Goal: Task Accomplishment & Management: Complete application form

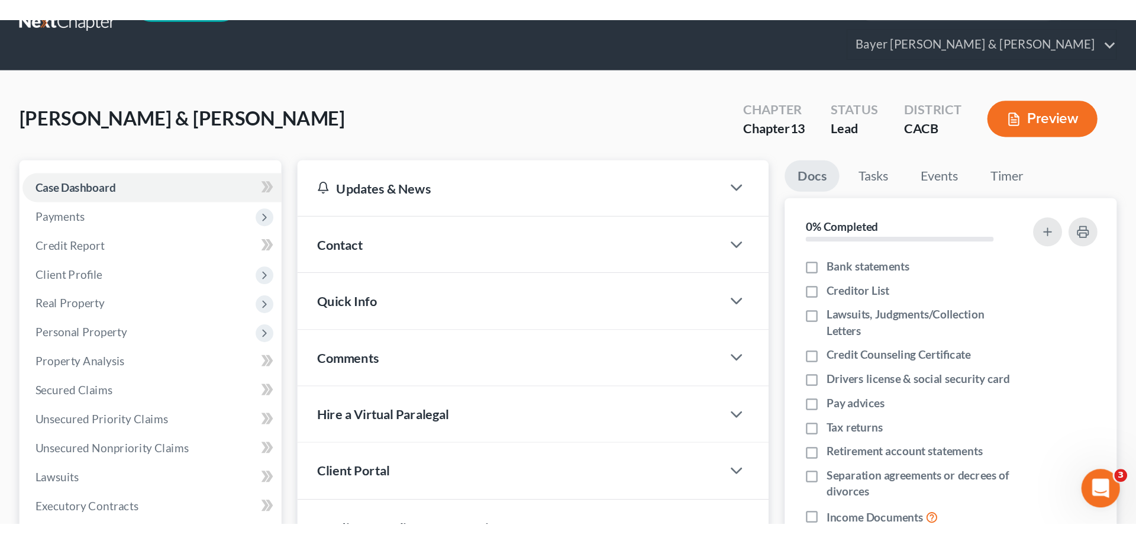
scroll to position [59, 0]
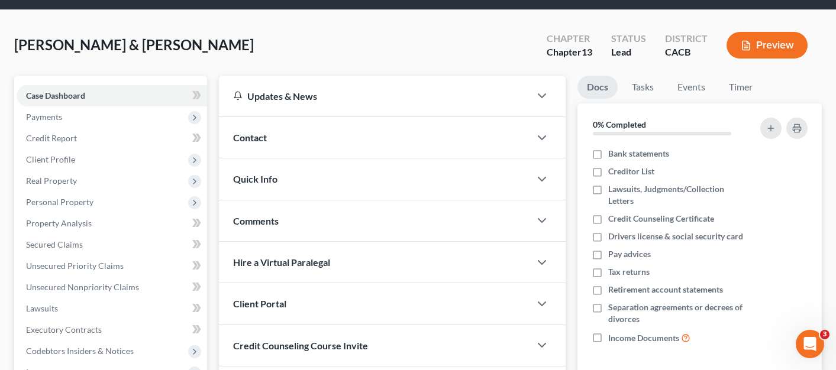
click at [761, 34] on button "Preview" at bounding box center [766, 45] width 81 height 27
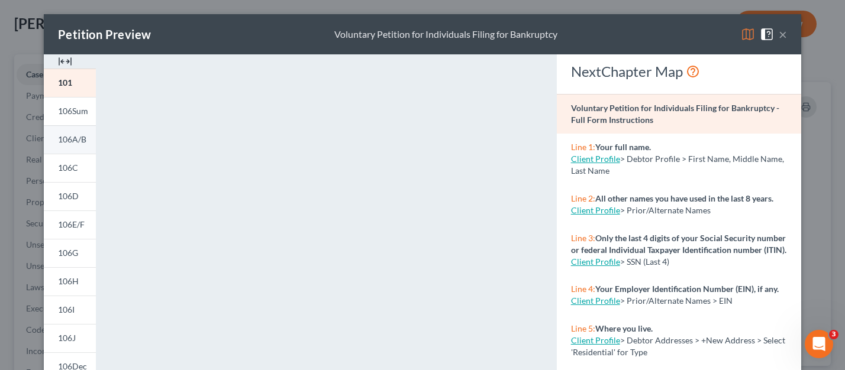
click at [66, 148] on link "106A/B" at bounding box center [70, 139] width 52 height 28
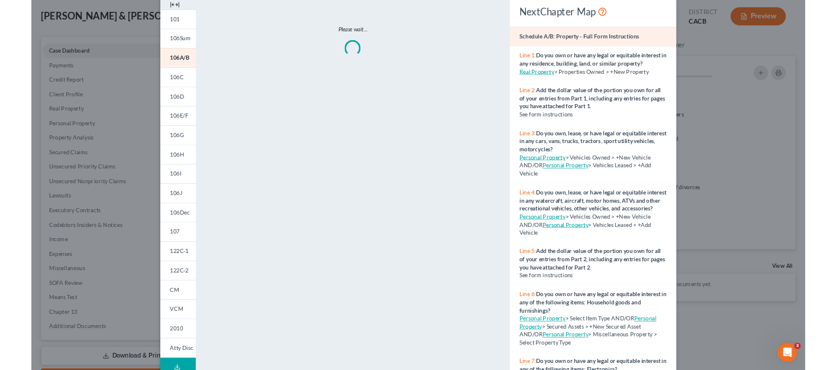
scroll to position [0, 0]
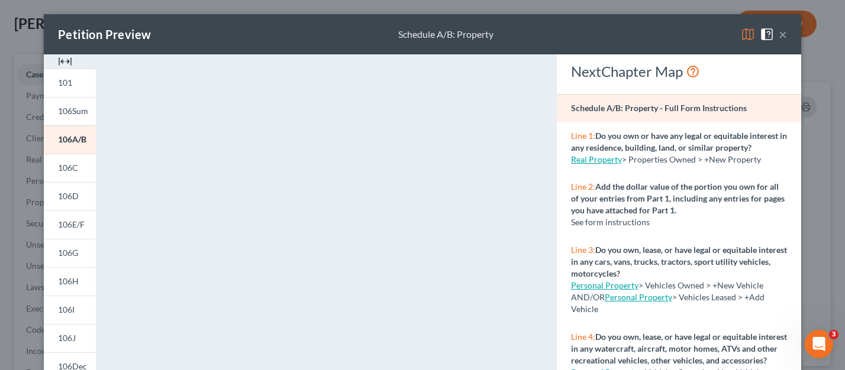
click at [782, 34] on button "×" at bounding box center [783, 34] width 8 height 14
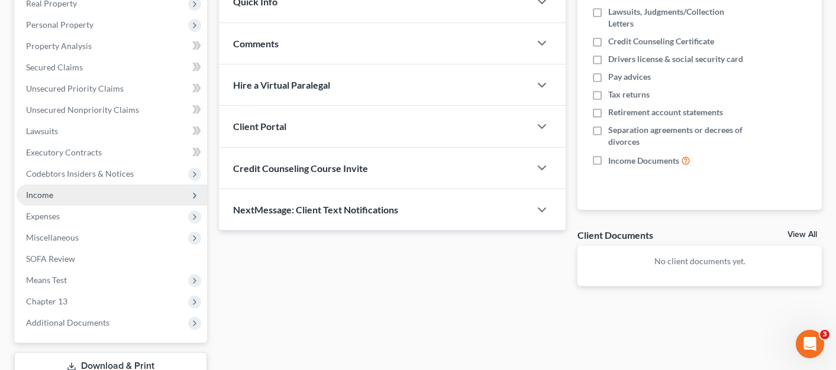
scroll to position [177, 0]
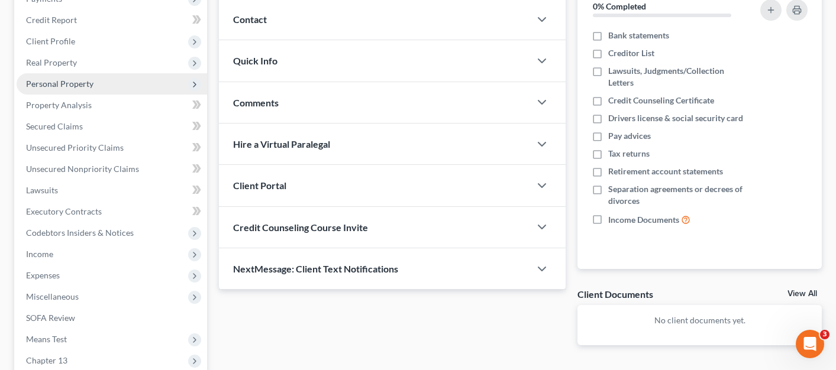
click at [120, 73] on span "Personal Property" at bounding box center [112, 83] width 190 height 21
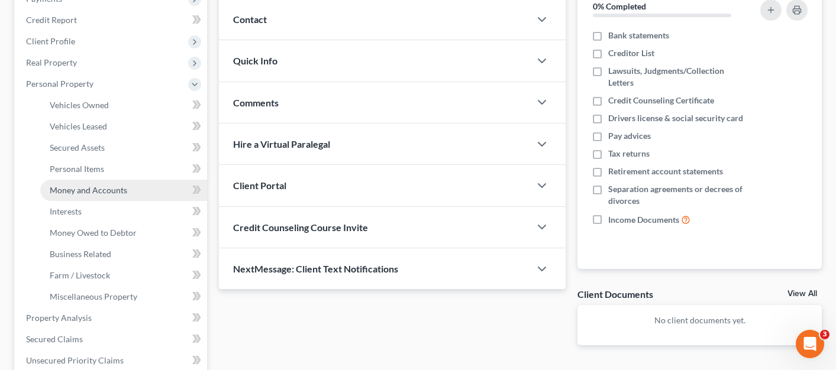
click at [138, 180] on link "Money and Accounts" at bounding box center [123, 190] width 167 height 21
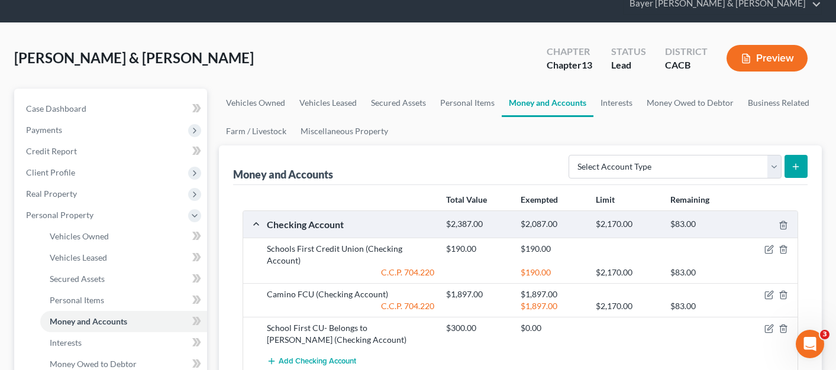
scroll to position [118, 0]
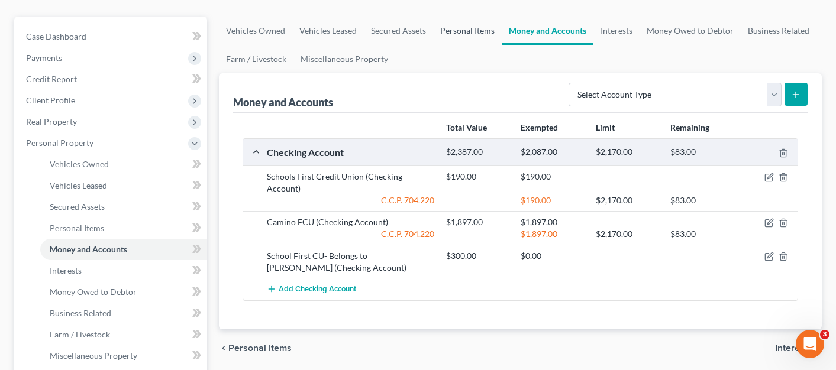
click at [475, 17] on link "Personal Items" at bounding box center [467, 31] width 69 height 28
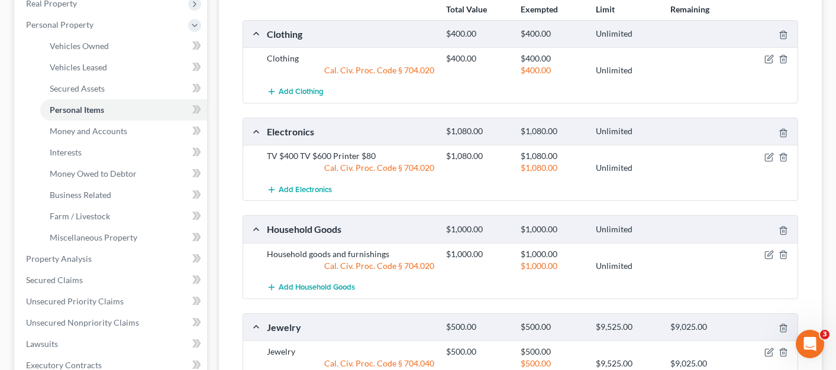
scroll to position [177, 0]
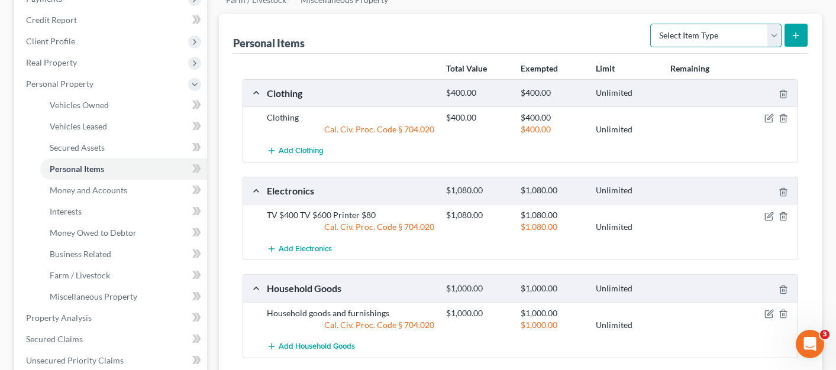
click at [710, 24] on select "Select Item Type Clothing Collectibles Of Value Electronics Firearms Household …" at bounding box center [715, 36] width 131 height 24
select select "firearms"
click at [651, 24] on select "Select Item Type Clothing Collectibles Of Value Electronics Firearms Household …" at bounding box center [715, 36] width 131 height 24
click at [796, 31] on icon "submit" at bounding box center [795, 35] width 9 height 9
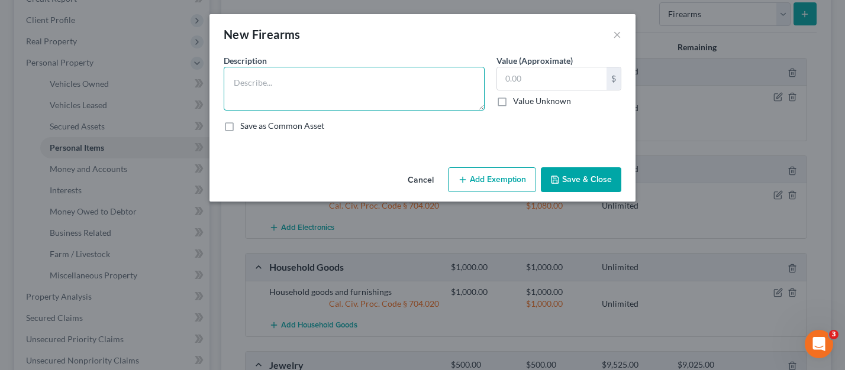
click at [405, 82] on textarea at bounding box center [354, 89] width 261 height 44
type textarea "Gun - Pistol"
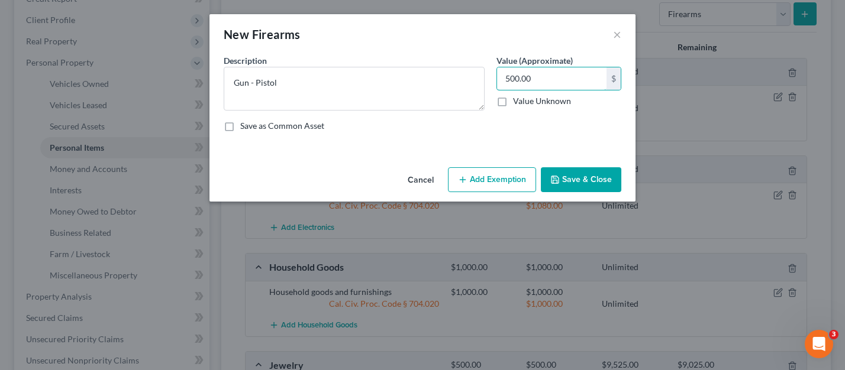
type input "500.00"
click at [594, 179] on button "Save & Close" at bounding box center [581, 179] width 80 height 25
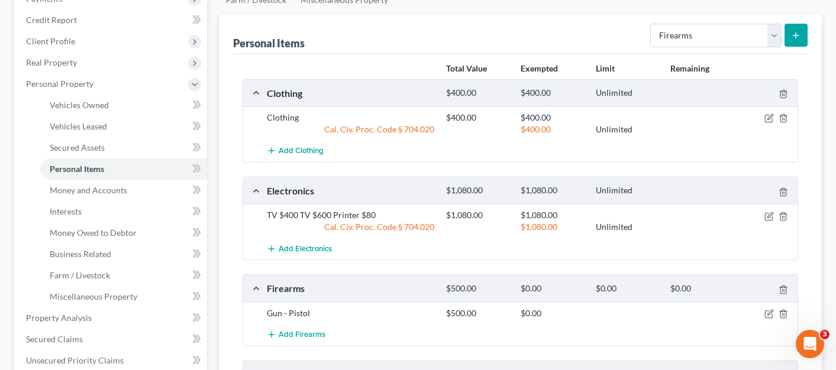
scroll to position [118, 0]
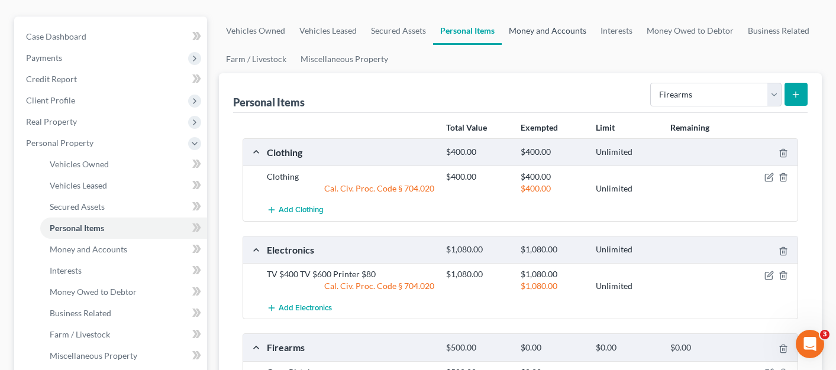
click at [567, 17] on link "Money and Accounts" at bounding box center [548, 31] width 92 height 28
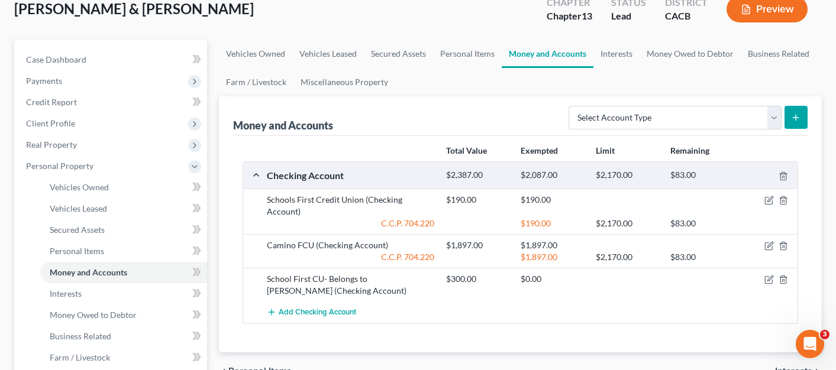
scroll to position [118, 0]
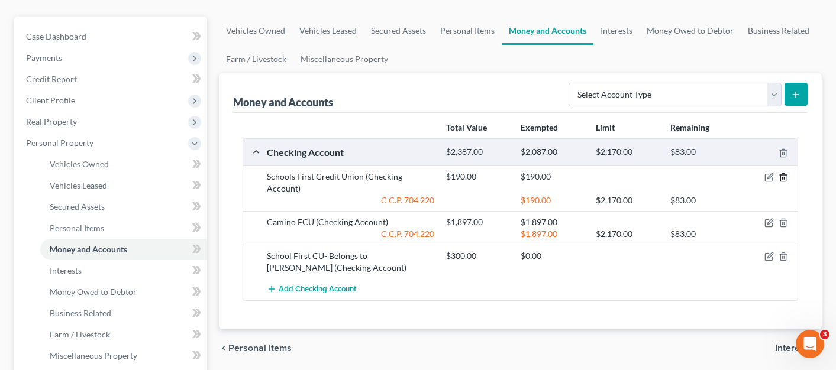
click at [782, 173] on icon "button" at bounding box center [783, 177] width 9 height 9
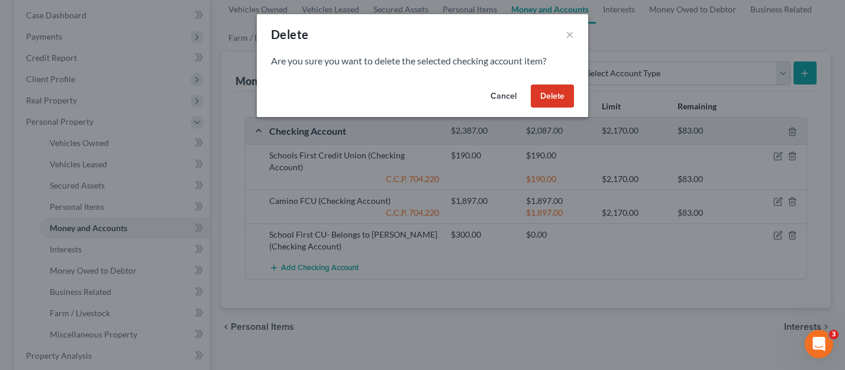
click at [557, 96] on button "Delete" at bounding box center [552, 97] width 43 height 24
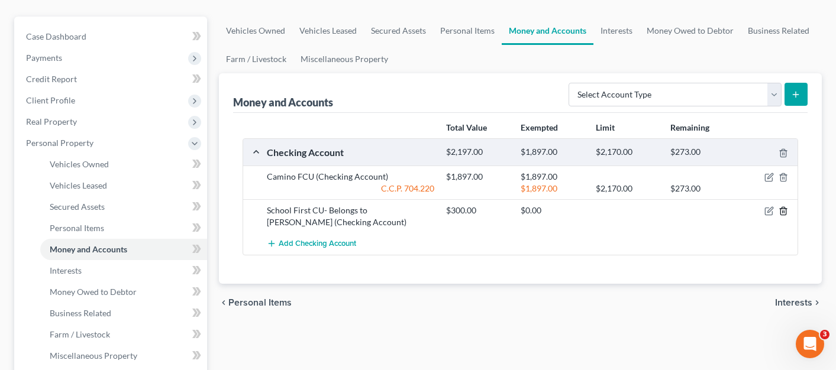
click at [784, 206] on icon "button" at bounding box center [783, 210] width 9 height 9
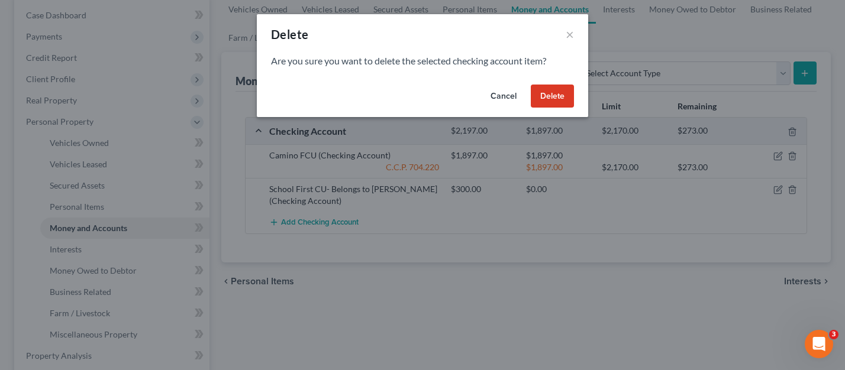
click at [558, 93] on button "Delete" at bounding box center [552, 97] width 43 height 24
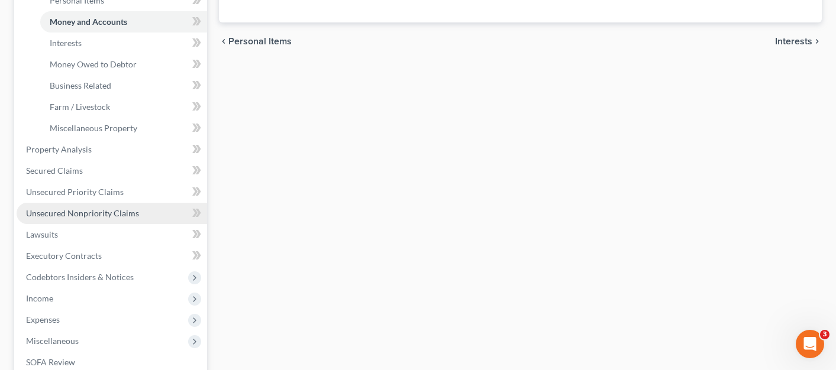
scroll to position [414, 0]
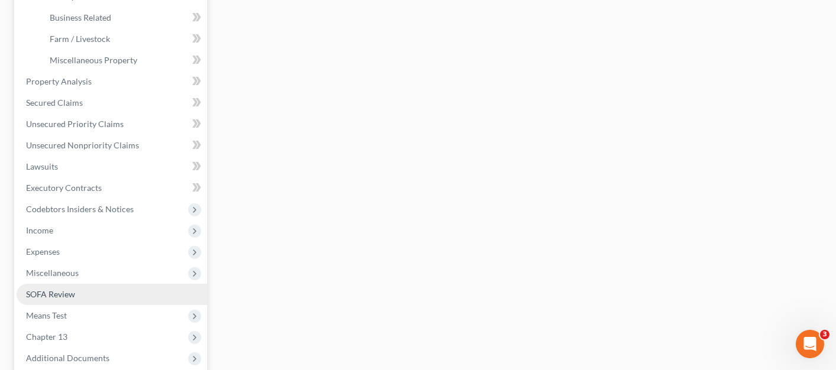
click at [79, 284] on link "SOFA Review" at bounding box center [112, 294] width 190 height 21
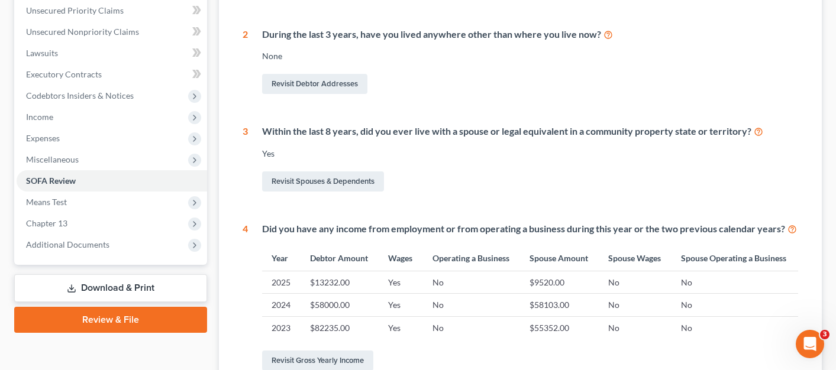
scroll to position [473, 0]
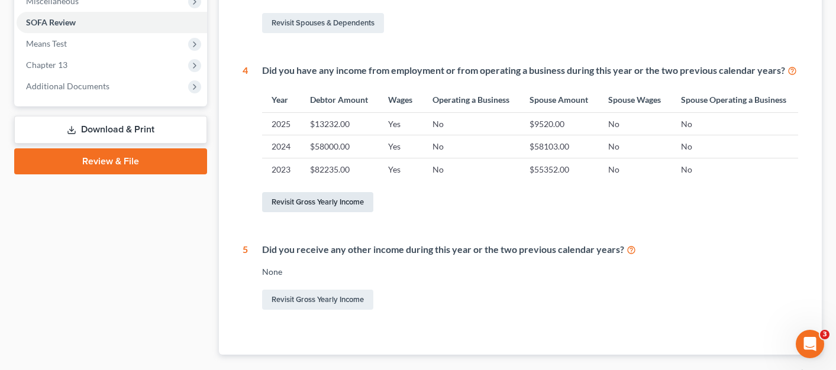
click at [339, 192] on link "Revisit Gross Yearly Income" at bounding box center [317, 202] width 111 height 20
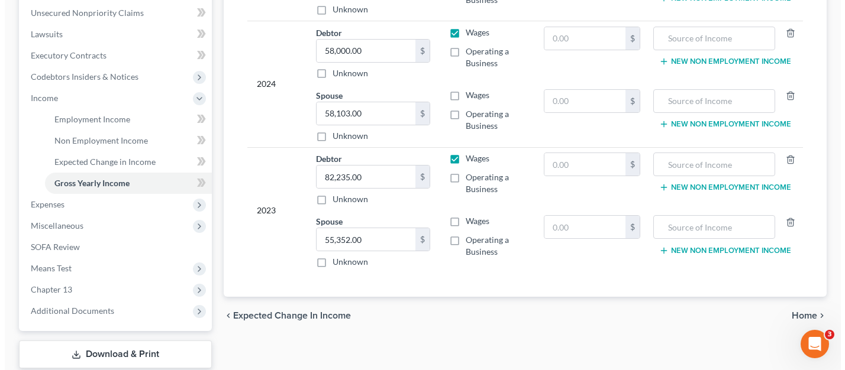
scroll to position [355, 0]
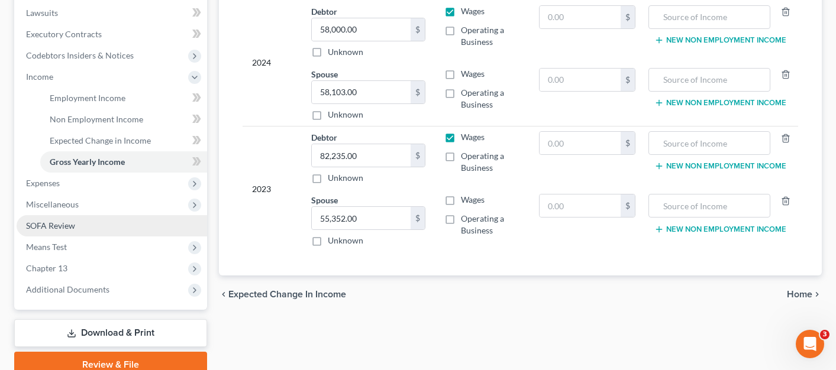
type input "29,439.33"
click at [96, 215] on link "SOFA Review" at bounding box center [112, 225] width 190 height 21
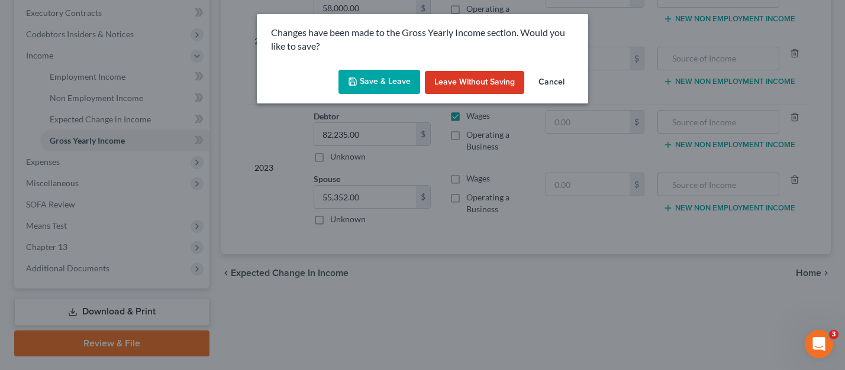
click at [393, 82] on button "Save & Leave" at bounding box center [379, 82] width 82 height 25
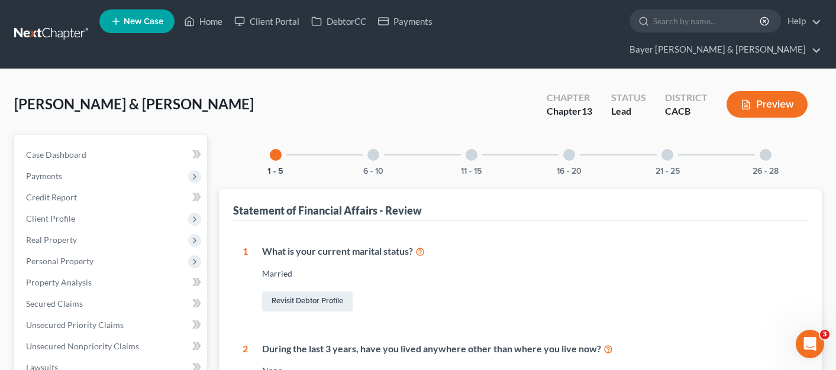
click at [564, 149] on div at bounding box center [569, 155] width 12 height 12
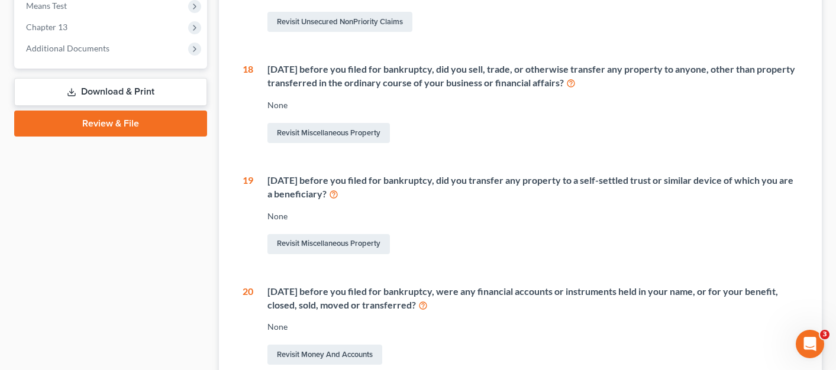
scroll to position [532, 0]
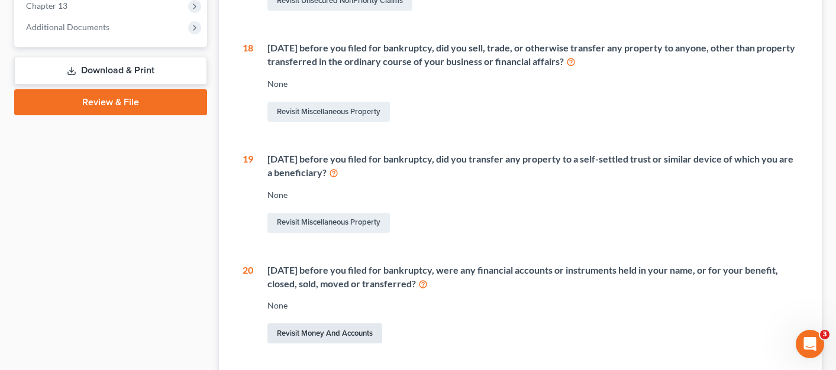
click at [335, 343] on link "Revisit Money and Accounts" at bounding box center [324, 334] width 115 height 20
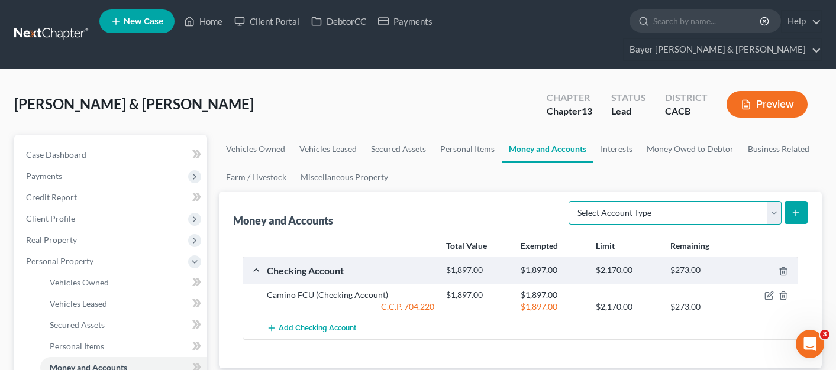
click at [756, 201] on select "Select Account Type Brokerage Cash on Hand Certificates of Deposit Checking Acc…" at bounding box center [675, 213] width 213 height 24
select select "checking"
click at [571, 201] on select "Select Account Type Brokerage Cash on Hand Certificates of Deposit Checking Acc…" at bounding box center [675, 213] width 213 height 24
click at [799, 201] on button "submit" at bounding box center [795, 212] width 23 height 23
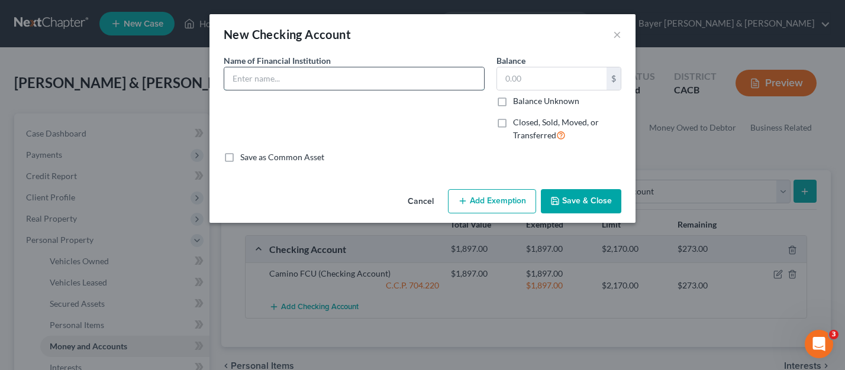
click at [358, 77] on input "text" at bounding box center [354, 78] width 260 height 22
type input "Schools First Credit Union"
click at [515, 81] on input "text" at bounding box center [551, 78] width 109 height 22
type input "0.00"
click at [513, 125] on label "Closed, Sold, Moved, or Transferred" at bounding box center [567, 129] width 108 height 25
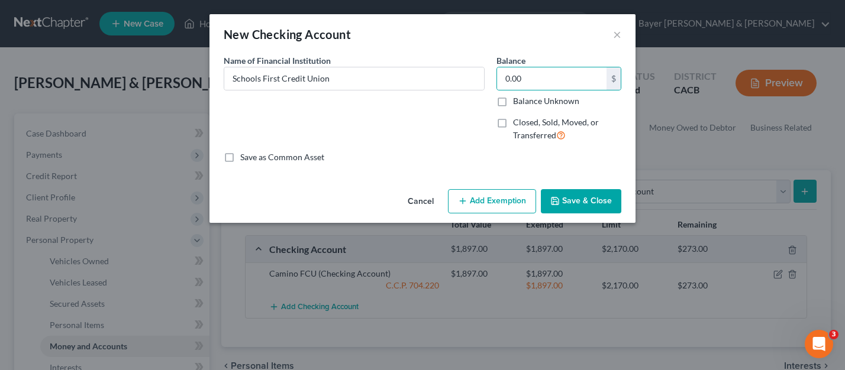
click at [518, 124] on input "Closed, Sold, Moved, or Transferred" at bounding box center [522, 121] width 8 height 8
checkbox input "true"
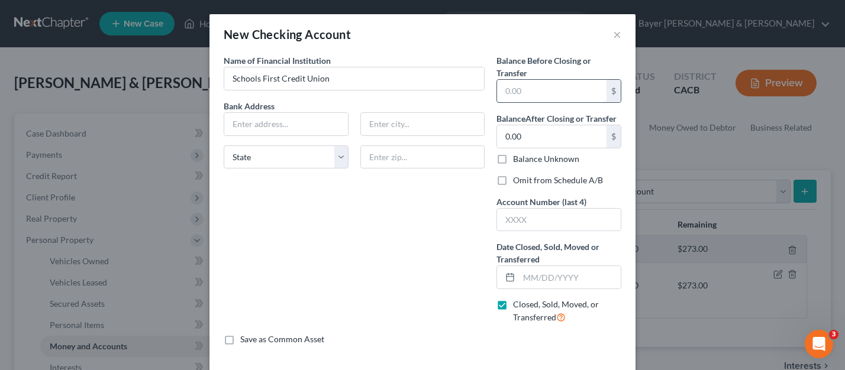
click at [524, 97] on input "text" at bounding box center [551, 91] width 109 height 22
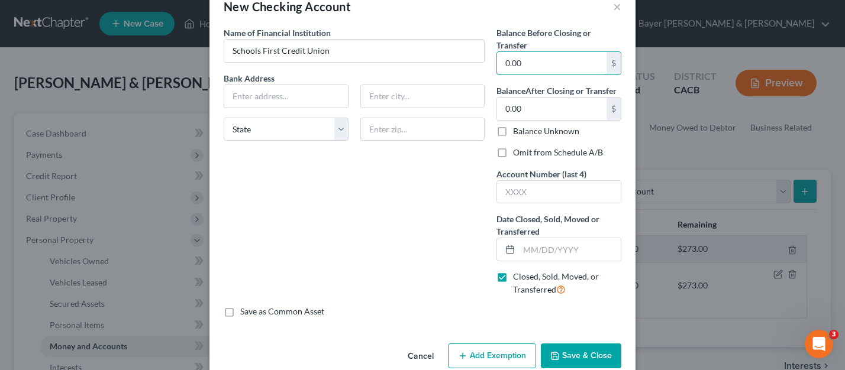
scroll to position [50, 0]
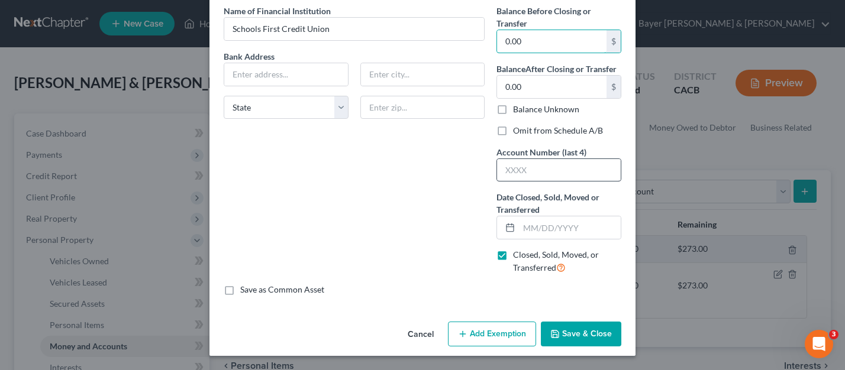
type input "0.00"
click at [539, 168] on input "text" at bounding box center [559, 170] width 124 height 22
click at [427, 224] on div "Name of Financial Institution * Schools First Credit Union Bank Address State […" at bounding box center [354, 144] width 273 height 279
click at [513, 132] on label "Omit from Schedule A/B" at bounding box center [558, 131] width 90 height 12
click at [518, 132] on input "Omit from Schedule A/B" at bounding box center [522, 129] width 8 height 8
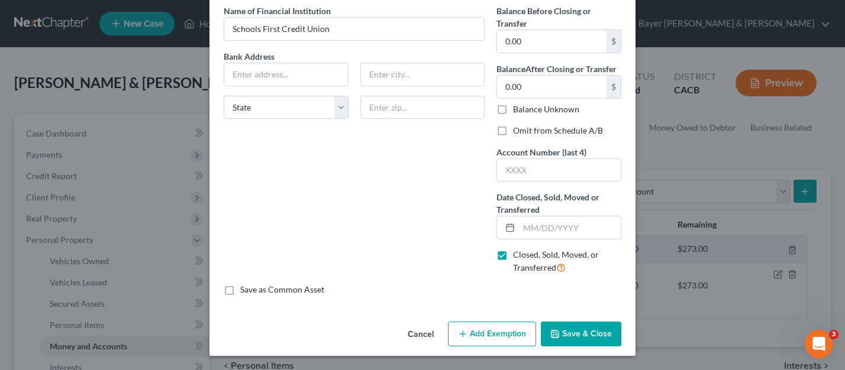
checkbox input "true"
click at [583, 332] on button "Save & Close" at bounding box center [581, 334] width 80 height 25
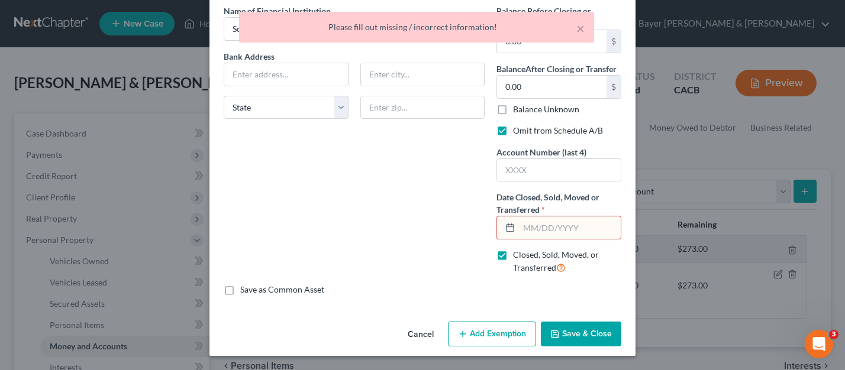
click at [562, 222] on input "text" at bounding box center [570, 228] width 102 height 22
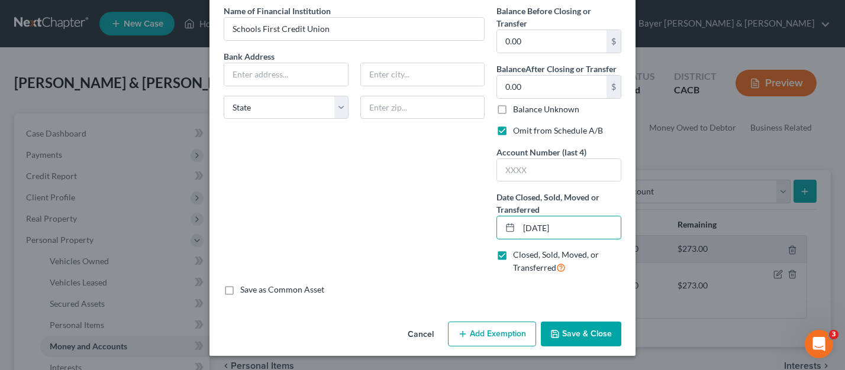
type input "[DATE]"
click at [573, 340] on button "Save & Close" at bounding box center [581, 334] width 80 height 25
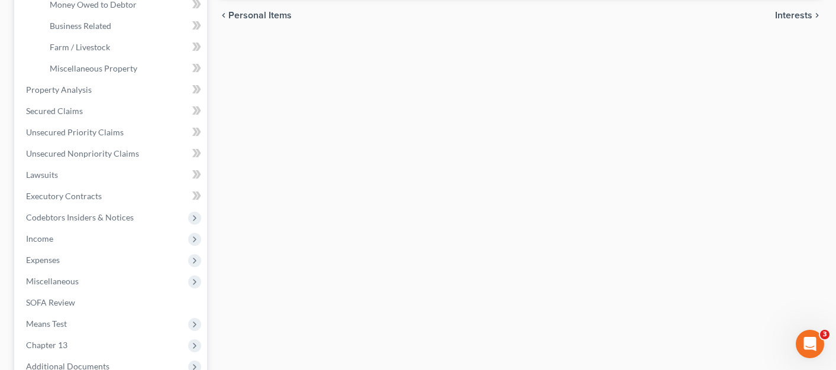
scroll to position [514, 0]
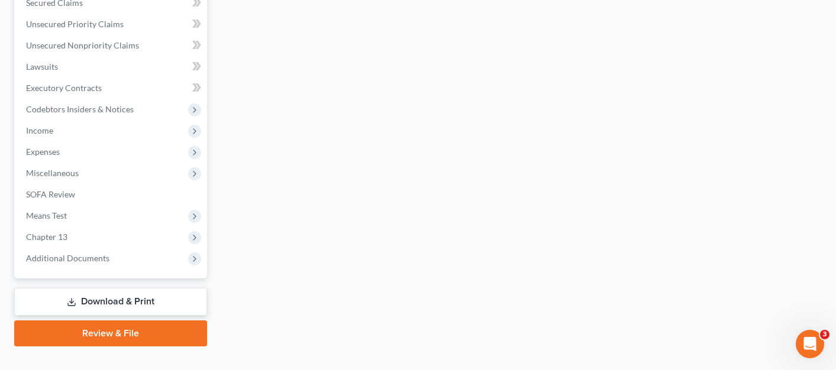
click at [111, 289] on link "Download & Print" at bounding box center [110, 302] width 193 height 28
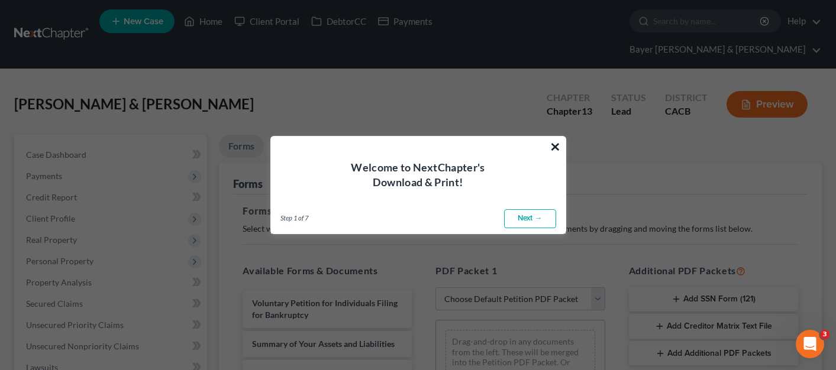
click at [556, 146] on button "×" at bounding box center [555, 146] width 11 height 19
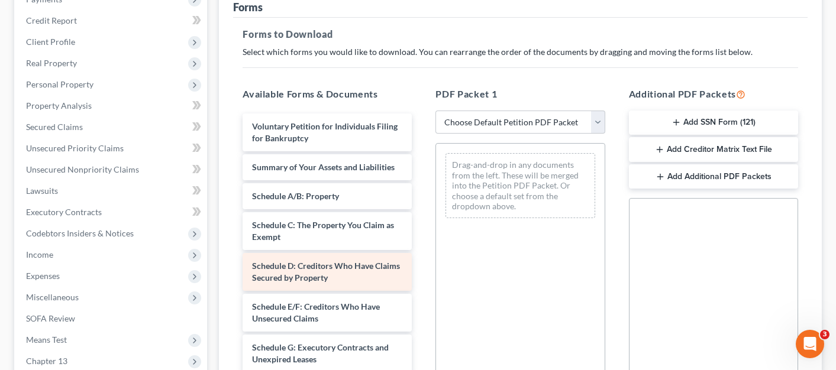
scroll to position [177, 0]
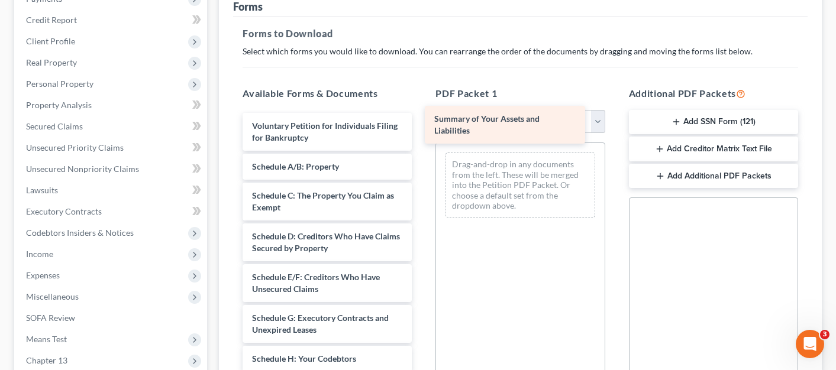
drag, startPoint x: 335, startPoint y: 155, endPoint x: 519, endPoint y: 141, distance: 184.5
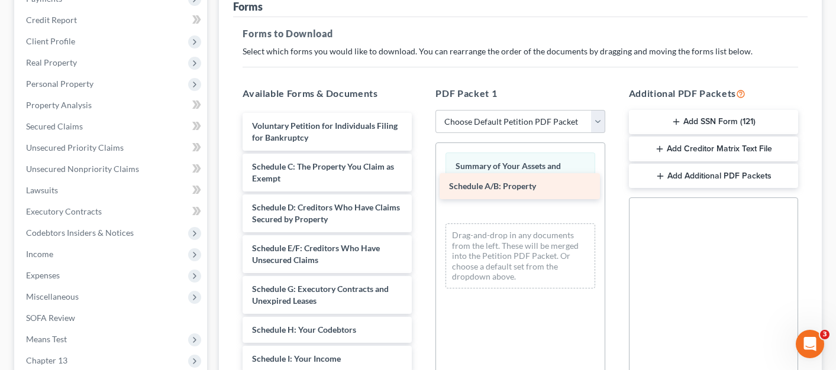
drag, startPoint x: 341, startPoint y: 143, endPoint x: 538, endPoint y: 184, distance: 201.8
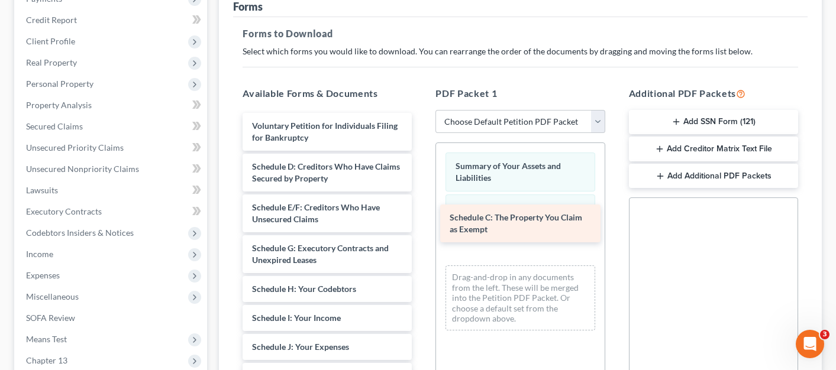
drag, startPoint x: 359, startPoint y: 148, endPoint x: 554, endPoint y: 222, distance: 208.6
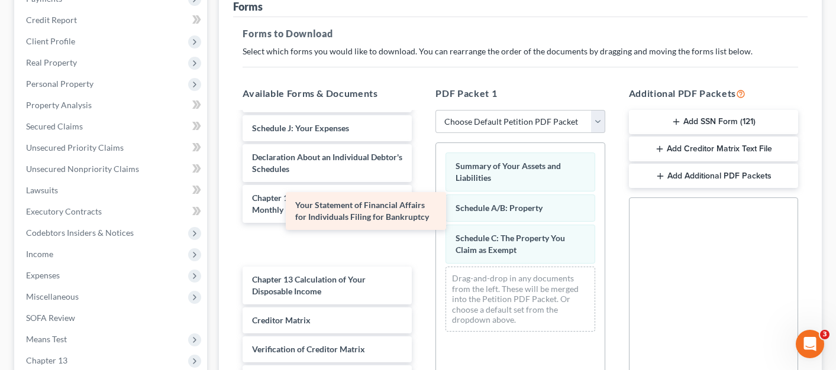
scroll to position [190, 0]
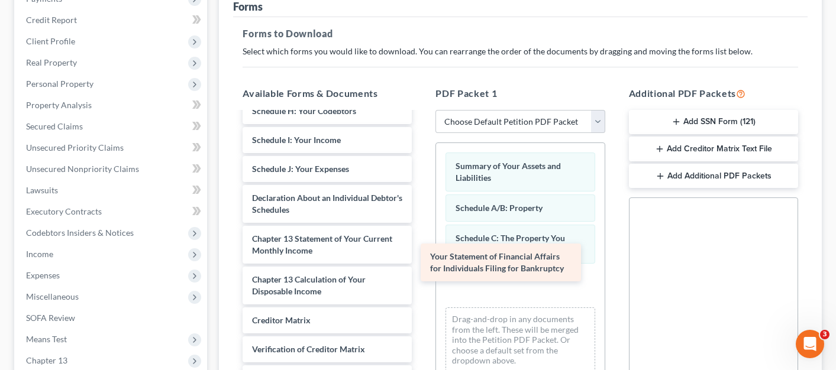
drag, startPoint x: 363, startPoint y: 175, endPoint x: 545, endPoint y: 266, distance: 203.7
click at [421, 266] on div "Your Statement of Financial Affairs for Individuals Filing for Bankruptcy Volun…" at bounding box center [327, 184] width 188 height 498
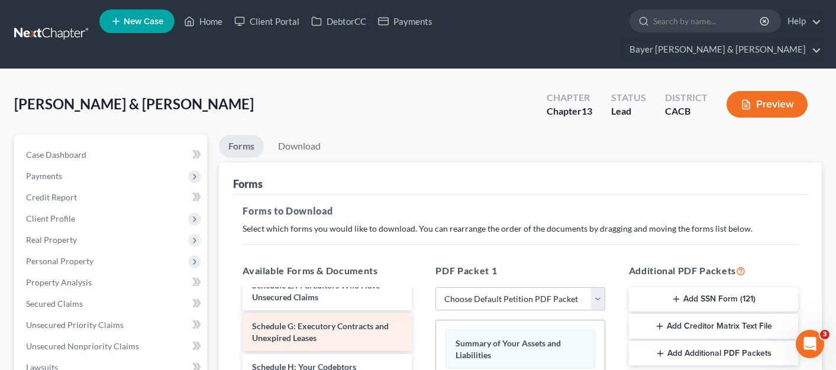
scroll to position [118, 0]
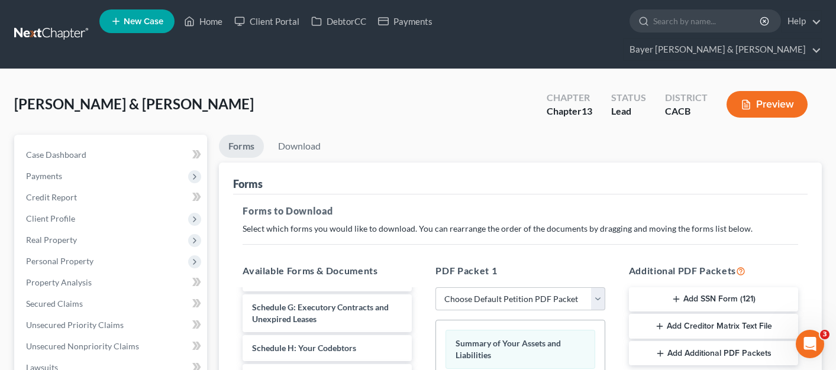
click at [699, 314] on button "Add Creditor Matrix Text File" at bounding box center [713, 326] width 169 height 25
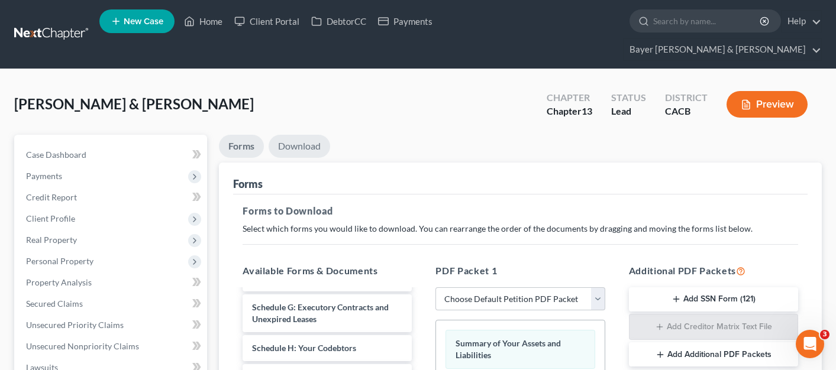
click at [304, 135] on link "Download" at bounding box center [300, 146] width 62 height 23
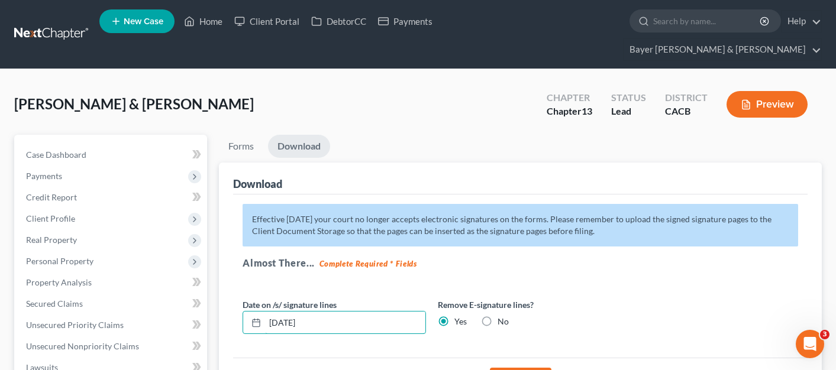
drag, startPoint x: 241, startPoint y: 298, endPoint x: 208, endPoint y: 295, distance: 32.7
click at [223, 297] on div "Download Effective [DATE] your court no longer accepts electronic signatures on…" at bounding box center [520, 283] width 603 height 241
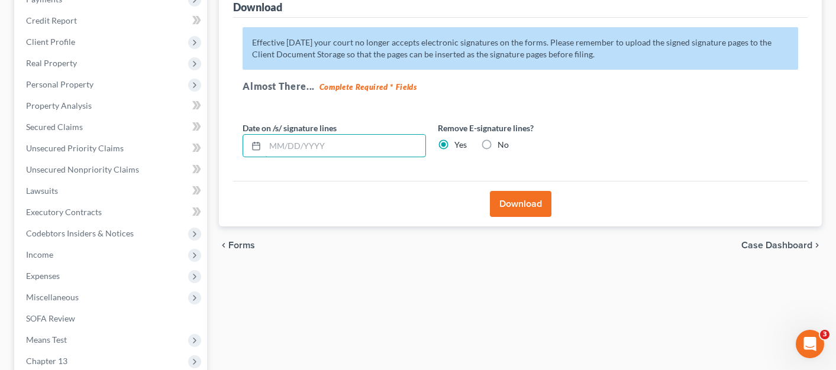
scroll to position [177, 0]
click at [508, 190] on button "Download" at bounding box center [521, 203] width 62 height 26
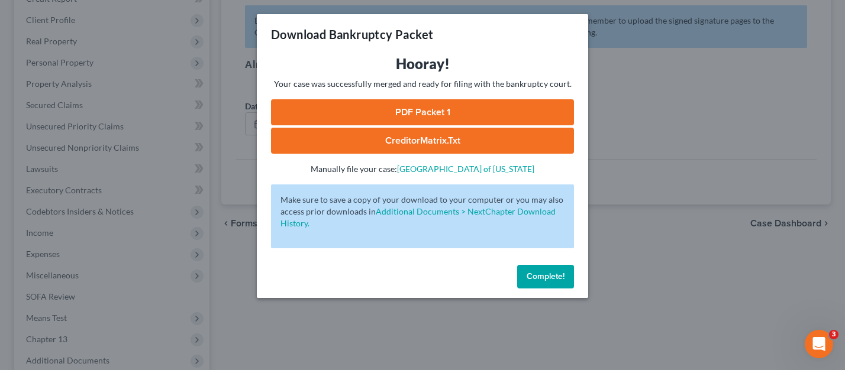
click at [469, 138] on link "CreditorMatrix.txt" at bounding box center [422, 141] width 303 height 26
click at [461, 111] on link "PDF Packet 1" at bounding box center [422, 112] width 303 height 26
drag, startPoint x: 550, startPoint y: 269, endPoint x: 512, endPoint y: 277, distance: 38.6
click at [550, 270] on button "Complete!" at bounding box center [545, 277] width 57 height 24
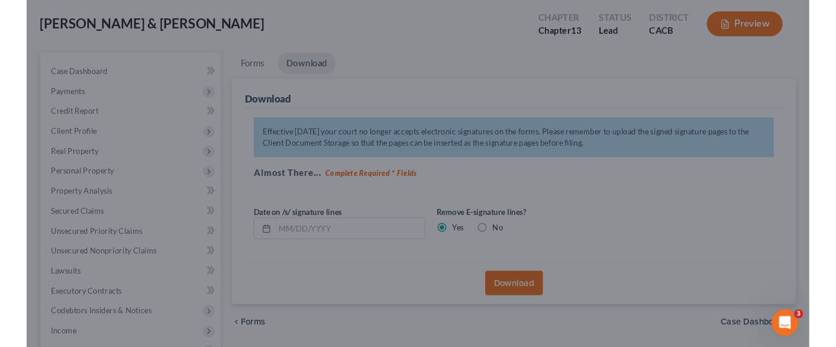
scroll to position [0, 0]
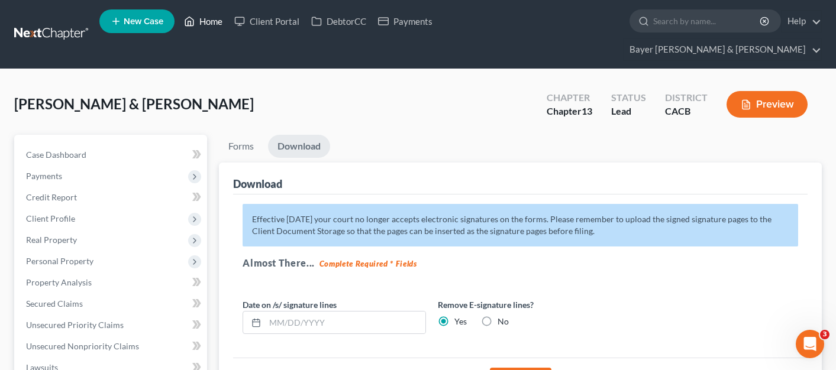
click at [215, 25] on link "Home" at bounding box center [203, 21] width 50 height 21
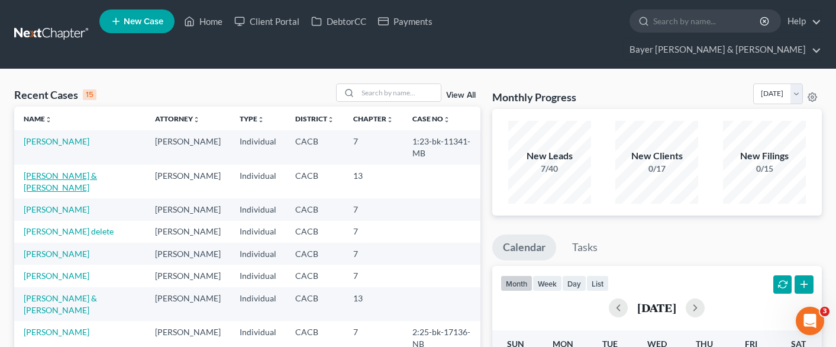
click at [54, 170] on link "[PERSON_NAME] & [PERSON_NAME]" at bounding box center [60, 181] width 73 height 22
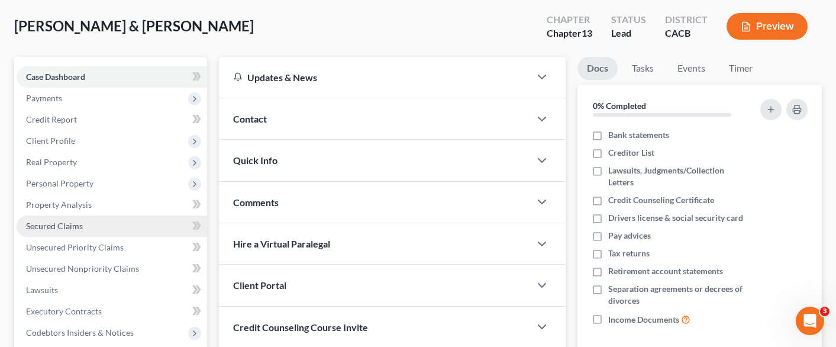
scroll to position [177, 0]
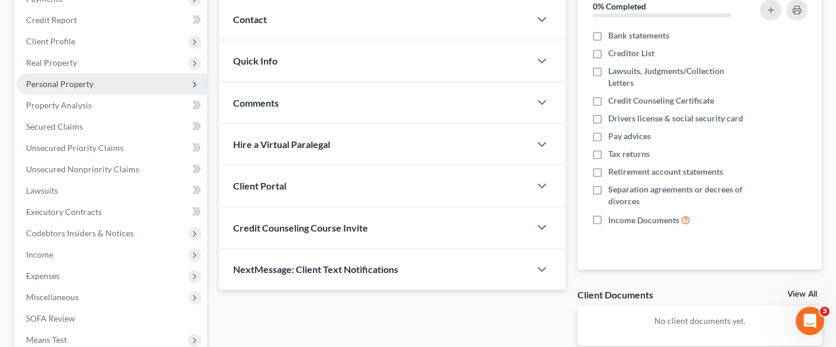
click at [104, 73] on span "Personal Property" at bounding box center [112, 83] width 190 height 21
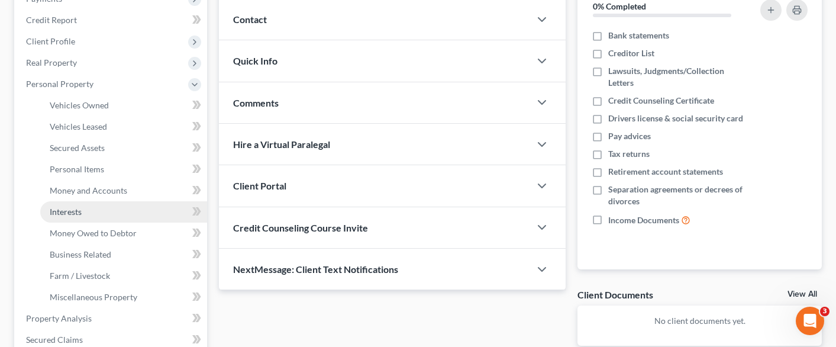
click at [119, 201] on link "Interests" at bounding box center [123, 211] width 167 height 21
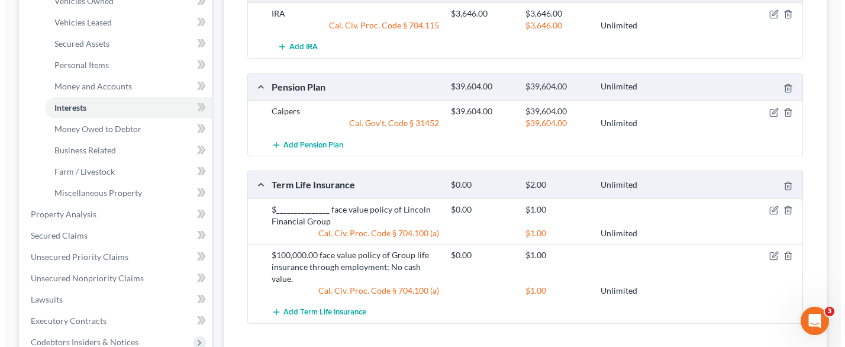
scroll to position [355, 0]
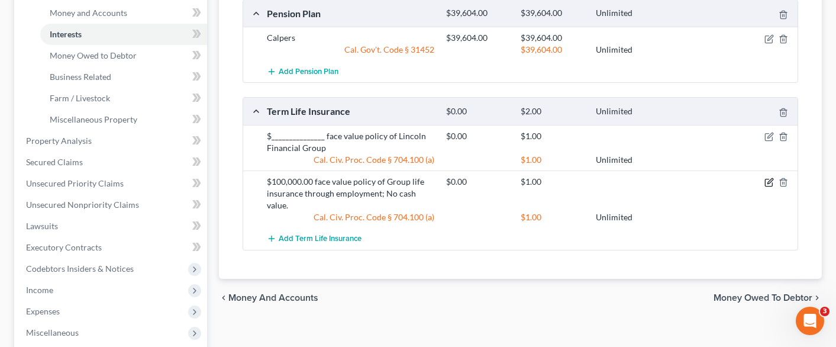
click at [770, 177] on icon "button" at bounding box center [768, 181] width 9 height 9
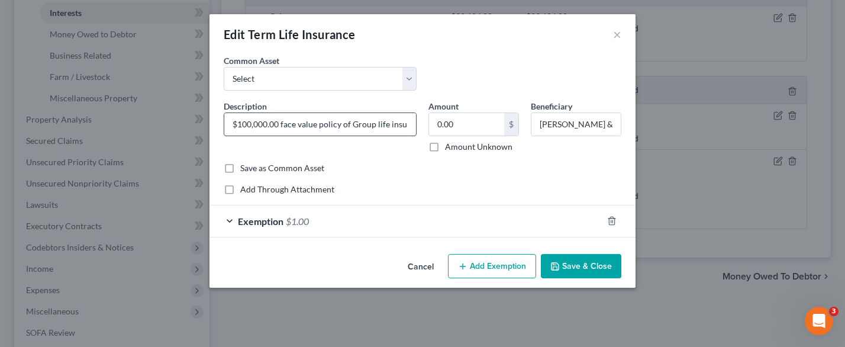
click at [252, 125] on input "$100,000.00 face value policy of Group life insurance through employment; No ca…" at bounding box center [320, 124] width 192 height 22
click at [586, 125] on input "[PERSON_NAME] & [PERSON_NAME]" at bounding box center [575, 124] width 89 height 22
click at [399, 121] on input "$250,000.00 face value policy of Group life insurance through employment; No ca…" at bounding box center [320, 124] width 192 height 22
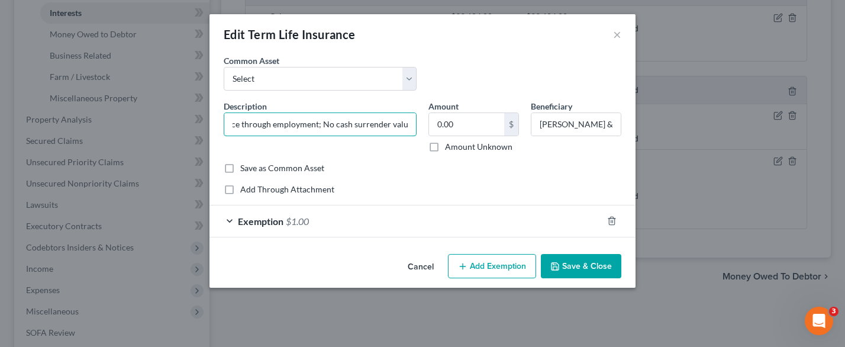
type input "$250,000.00 face value policy of Group life insurance through employment; No ca…"
click at [583, 261] on button "Save & Close" at bounding box center [581, 266] width 80 height 25
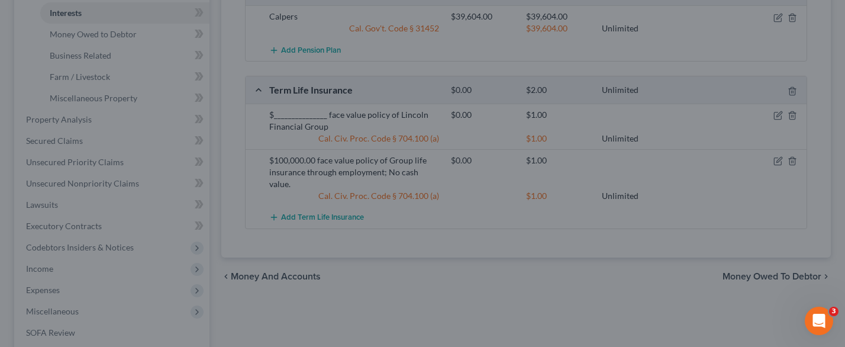
scroll to position [0, 0]
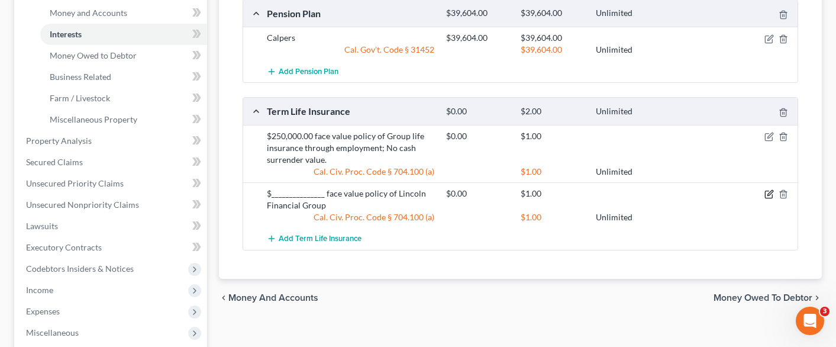
click at [768, 189] on icon "button" at bounding box center [768, 193] width 9 height 9
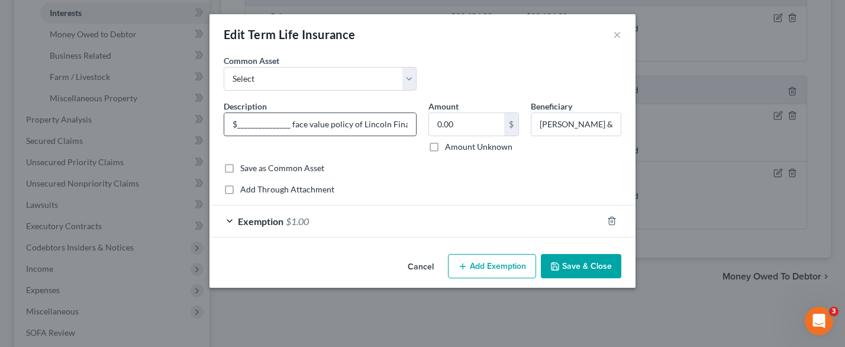
click at [272, 119] on input "$_______________ face value policy of Lincoln Financial Group" at bounding box center [320, 124] width 192 height 22
type input "$50,000.00 face value policy of Lincoln Financial Group; No cash surrender valu…"
click at [583, 270] on button "Save & Close" at bounding box center [581, 266] width 80 height 25
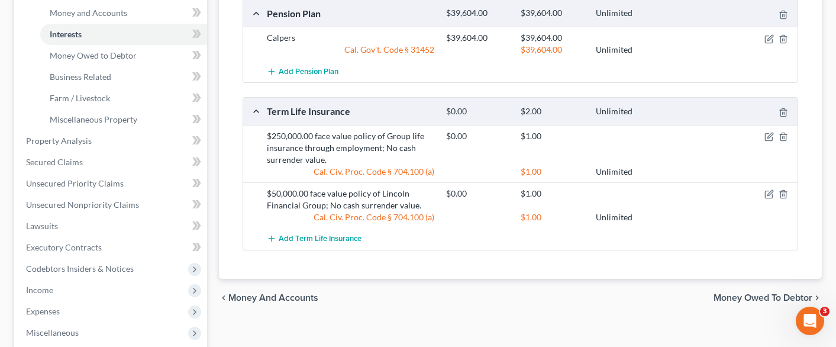
scroll to position [296, 0]
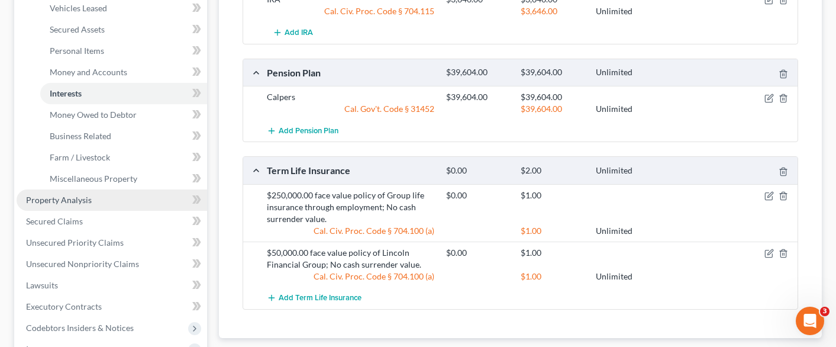
click at [111, 189] on link "Property Analysis" at bounding box center [112, 199] width 190 height 21
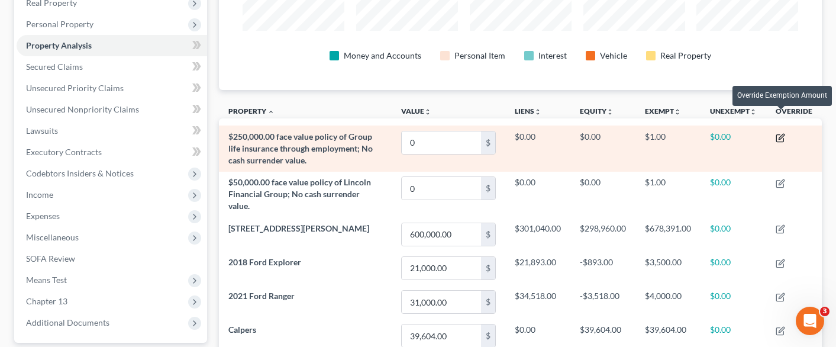
click at [781, 133] on icon "button" at bounding box center [780, 137] width 9 height 9
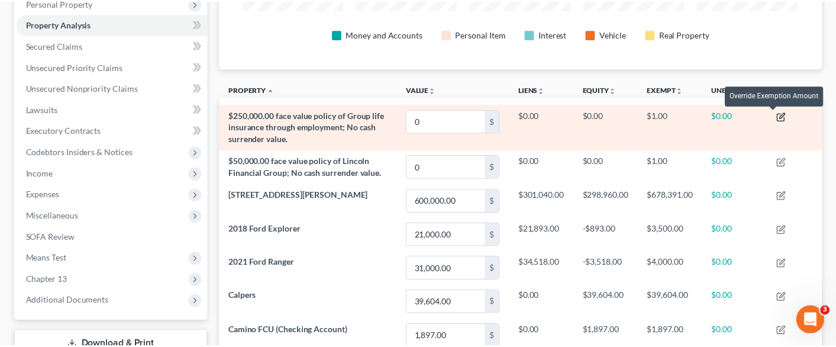
scroll to position [193, 609]
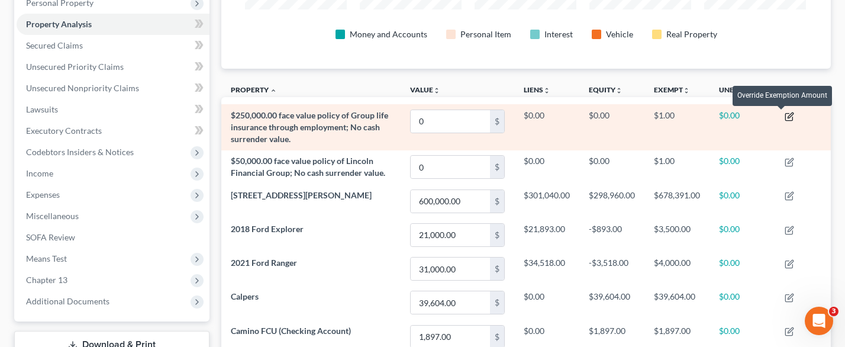
select select "2"
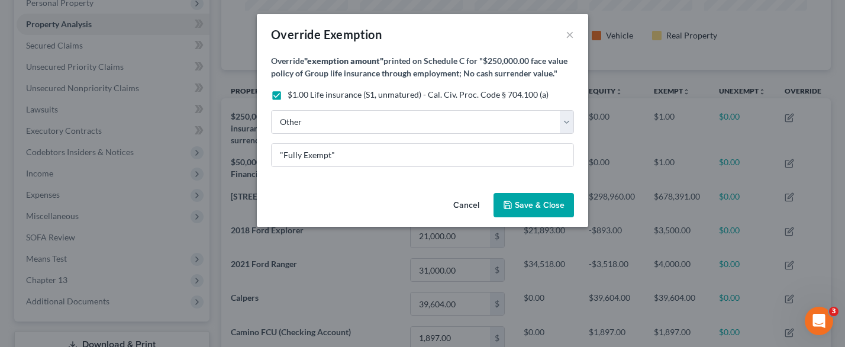
click at [514, 202] on span "Save & Close" at bounding box center [534, 205] width 62 height 10
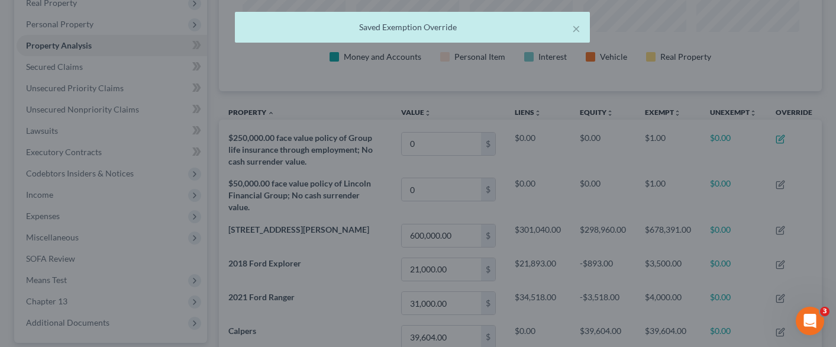
scroll to position [591413, 591003]
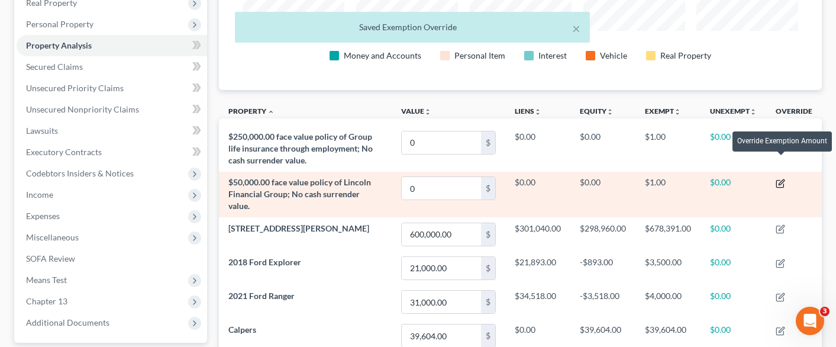
click at [780, 179] on icon "button" at bounding box center [781, 181] width 5 height 5
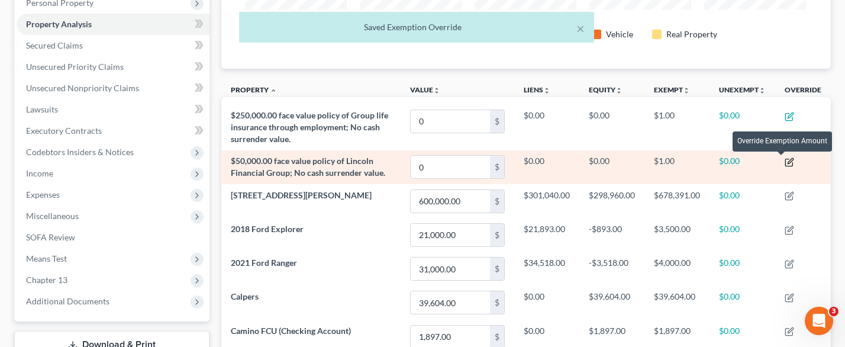
select select "2"
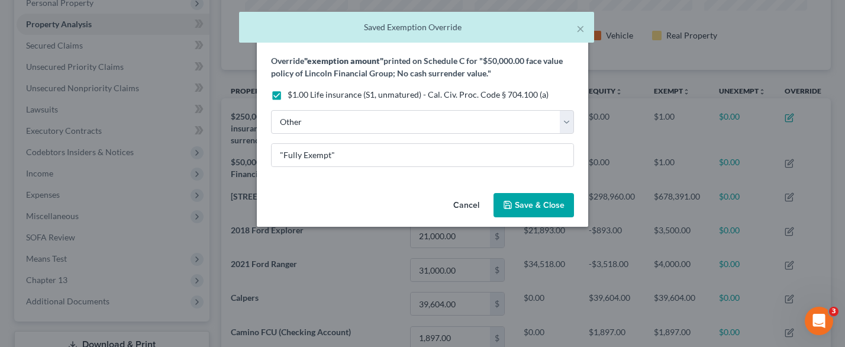
click at [538, 202] on span "Save & Close" at bounding box center [540, 205] width 50 height 10
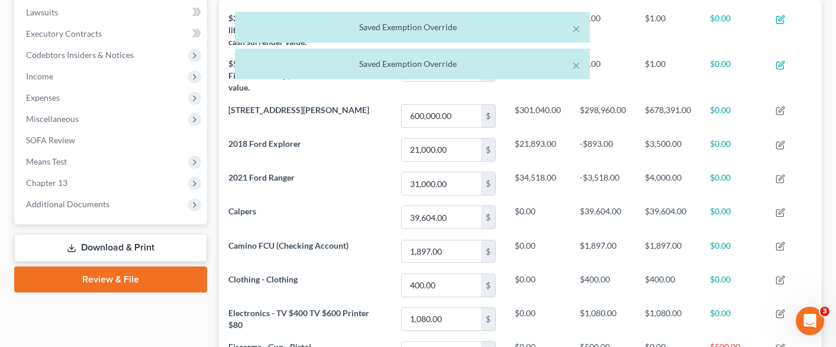
click at [134, 234] on link "Download & Print" at bounding box center [110, 248] width 193 height 28
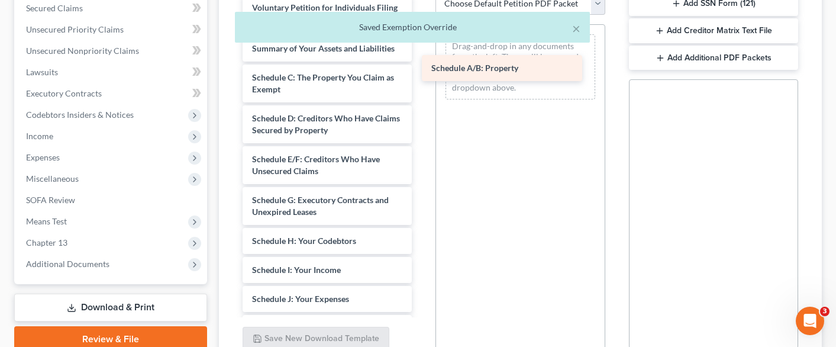
drag, startPoint x: 354, startPoint y: 67, endPoint x: 492, endPoint y: 69, distance: 138.4
click at [421, 67] on div "Schedule A/B: Property Voluntary Petition for Individuals Filing for Bankruptcy…" at bounding box center [327, 299] width 188 height 608
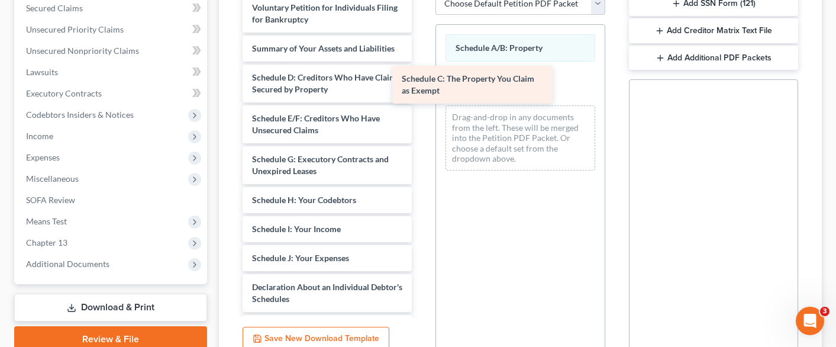
drag, startPoint x: 388, startPoint y: 71, endPoint x: 553, endPoint y: 68, distance: 165.7
click at [421, 67] on div "Schedule C: The Property You Claim as Exempt Voluntary Petition for Individuals…" at bounding box center [327, 278] width 188 height 567
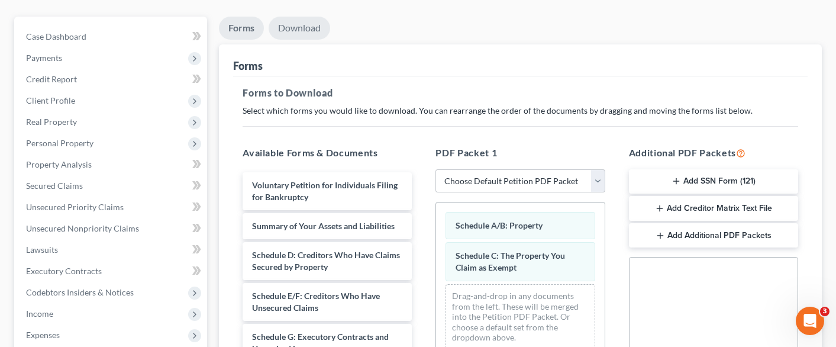
click at [291, 17] on link "Download" at bounding box center [300, 28] width 62 height 23
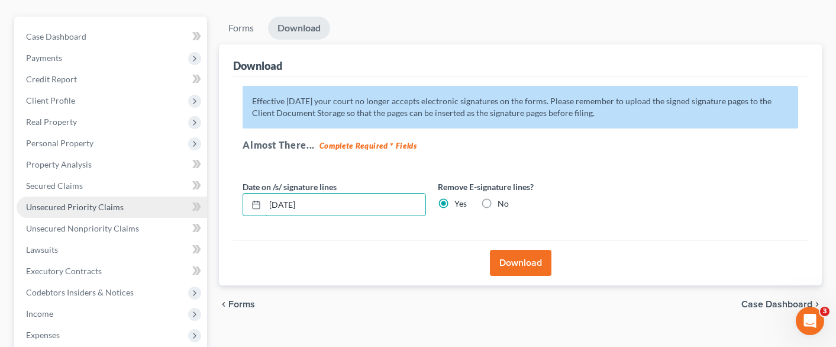
drag, startPoint x: 357, startPoint y: 180, endPoint x: 169, endPoint y: 176, distance: 188.2
click at [170, 176] on div "Petition Navigation Case Dashboard Payments Invoices Payments Payments Credit R…" at bounding box center [417, 273] width 819 height 513
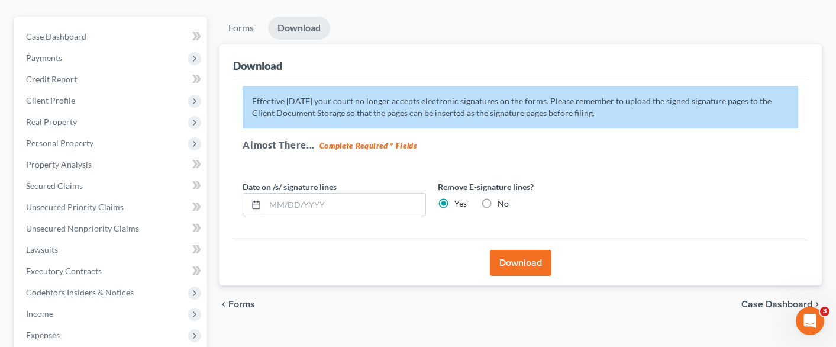
click at [518, 250] on button "Download" at bounding box center [521, 263] width 62 height 26
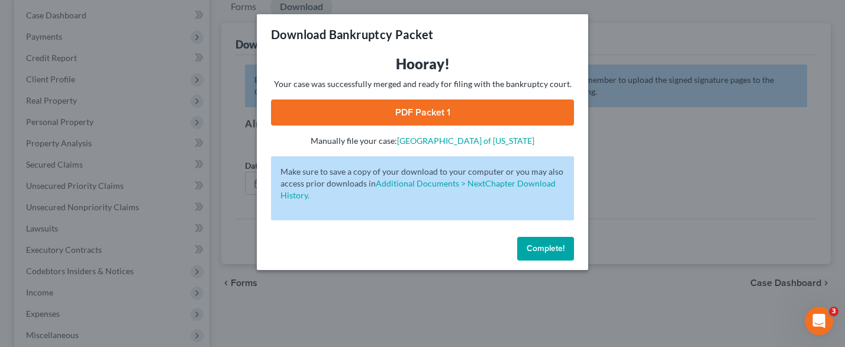
click at [458, 117] on link "PDF Packet 1" at bounding box center [422, 112] width 303 height 26
drag, startPoint x: 537, startPoint y: 244, endPoint x: 522, endPoint y: 246, distance: 14.9
click at [537, 244] on span "Complete!" at bounding box center [546, 248] width 38 height 10
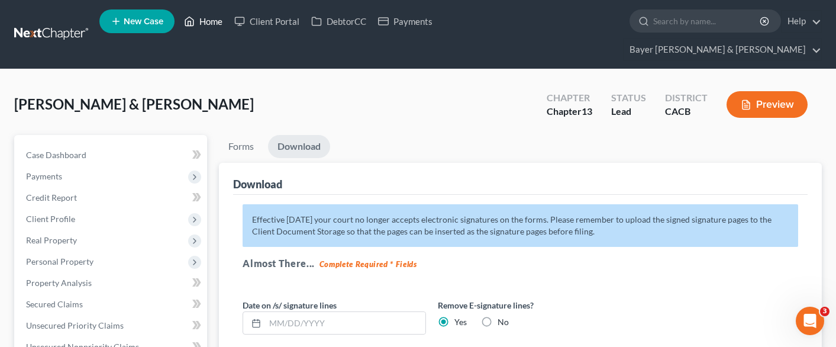
click at [210, 22] on link "Home" at bounding box center [203, 21] width 50 height 21
